Goal: Task Accomplishment & Management: Use online tool/utility

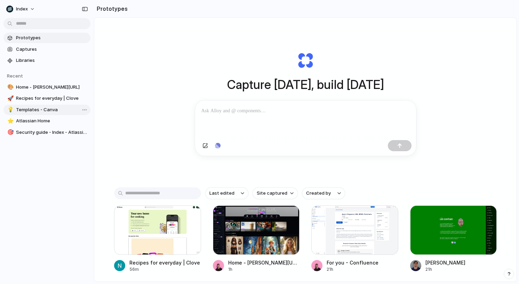
click at [58, 108] on span "Templates - Canva" at bounding box center [52, 109] width 72 height 7
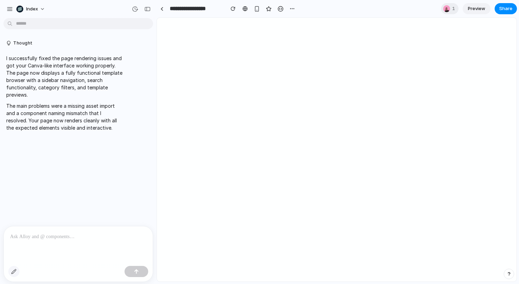
click at [14, 271] on div "button" at bounding box center [14, 272] width 6 height 6
click at [340, 135] on div at bounding box center [336, 150] width 359 height 264
click at [218, 59] on div at bounding box center [336, 150] width 359 height 264
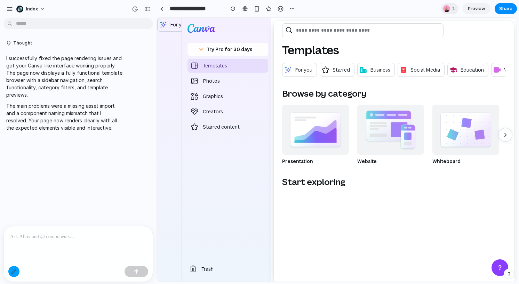
click at [11, 272] on div "button" at bounding box center [14, 272] width 6 height 6
click at [15, 272] on div "button" at bounding box center [14, 272] width 6 height 6
click at [218, 102] on div at bounding box center [336, 150] width 359 height 264
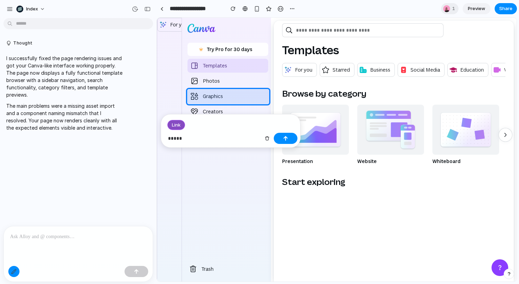
click at [18, 270] on button "button" at bounding box center [13, 271] width 11 height 11
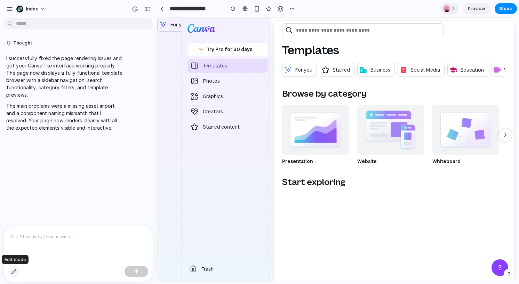
click at [16, 271] on div "button" at bounding box center [14, 272] width 6 height 6
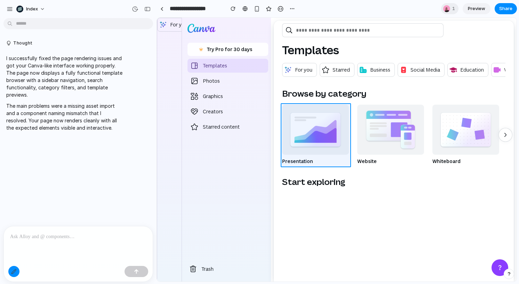
click at [317, 143] on div at bounding box center [336, 150] width 359 height 264
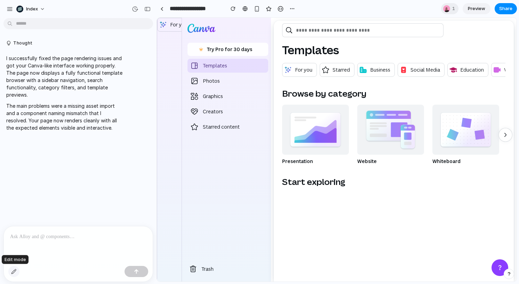
click at [17, 271] on button "button" at bounding box center [13, 271] width 11 height 11
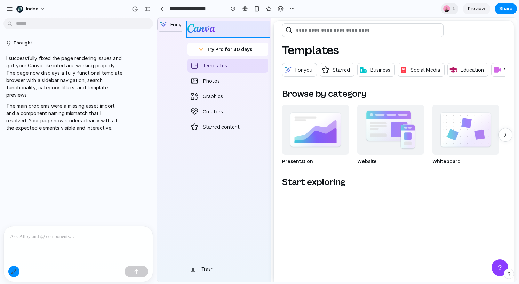
click at [235, 29] on div at bounding box center [336, 150] width 359 height 264
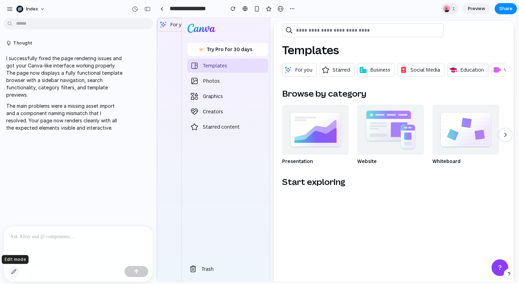
click at [16, 268] on button "button" at bounding box center [13, 271] width 11 height 11
click at [231, 112] on div at bounding box center [336, 150] width 359 height 264
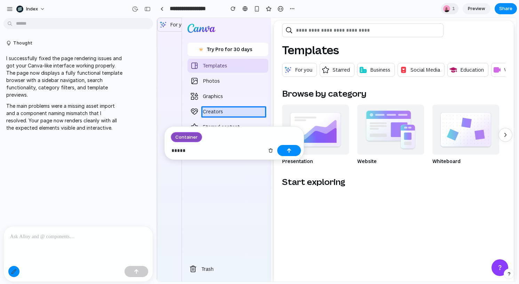
click at [136, 17] on p "*****" at bounding box center [132, 12] width 8 height 8
click at [136, 17] on p "**********" at bounding box center [132, 12] width 8 height 8
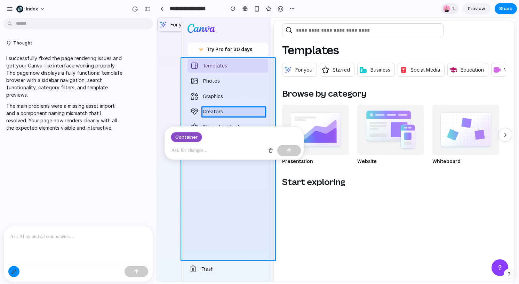
click at [177, 188] on div at bounding box center [336, 150] width 359 height 264
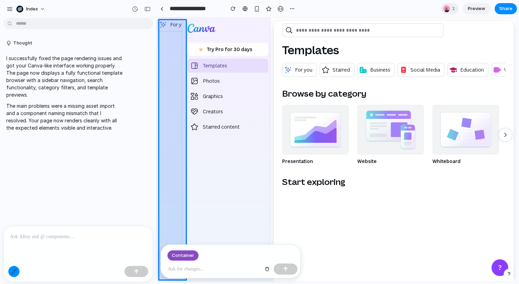
click at [162, 134] on div at bounding box center [336, 150] width 359 height 264
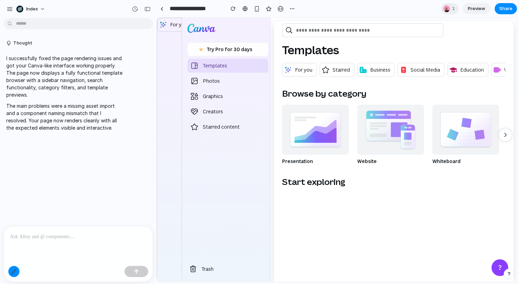
click at [119, 134] on div "I successfully fixed the page rendering issues and got your Canva-like interfac…" at bounding box center [64, 92] width 122 height 85
click at [102, 95] on p "I successfully fixed the page rendering issues and got your Canva-like interfac…" at bounding box center [64, 77] width 116 height 44
click at [143, 8] on button "button" at bounding box center [147, 8] width 11 height 11
